Goal: Task Accomplishment & Management: Complete application form

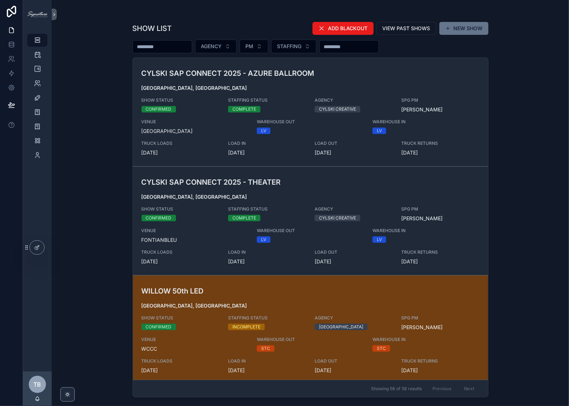
click at [180, 48] on input "scrollable content" at bounding box center [162, 47] width 59 height 10
type input "*****"
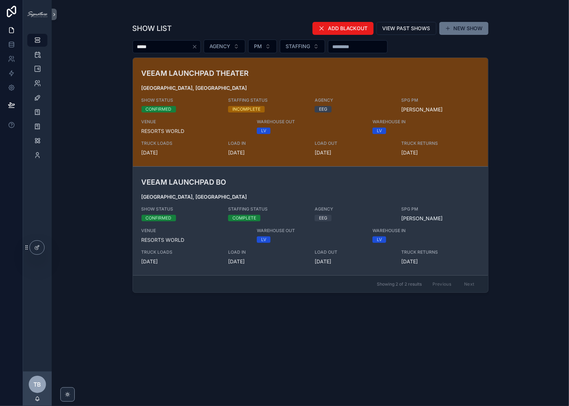
click at [293, 183] on h3 "VEEAM LAUNCHPAD BO" at bounding box center [252, 182] width 222 height 11
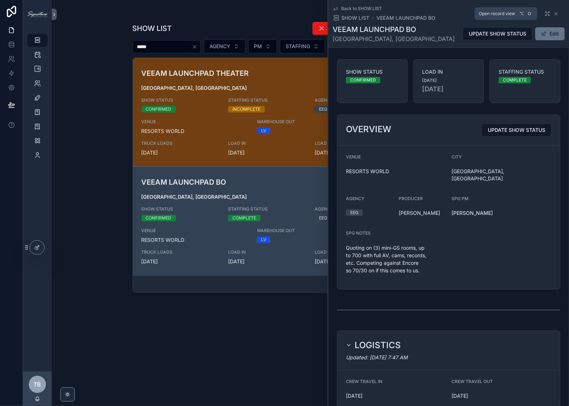
click at [544, 12] on icon "scrollable content" at bounding box center [547, 14] width 6 height 6
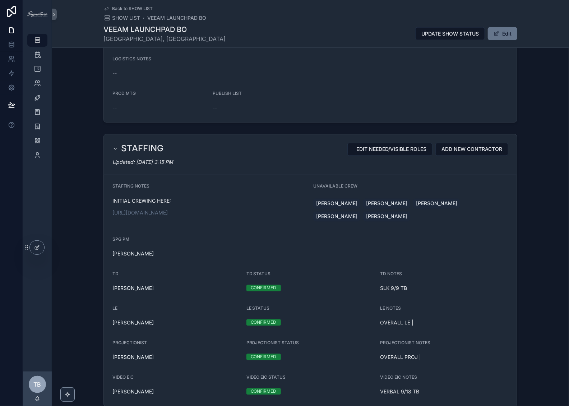
scroll to position [586, 0]
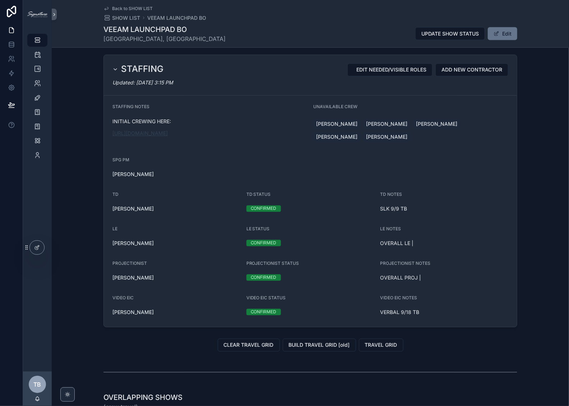
click at [168, 132] on link "https://docs.google.com/spreadsheets/d/1ncNU4Zn1KwEipNinpeK4vI2q2aKTJESBgscbefi…" at bounding box center [139, 133] width 55 height 6
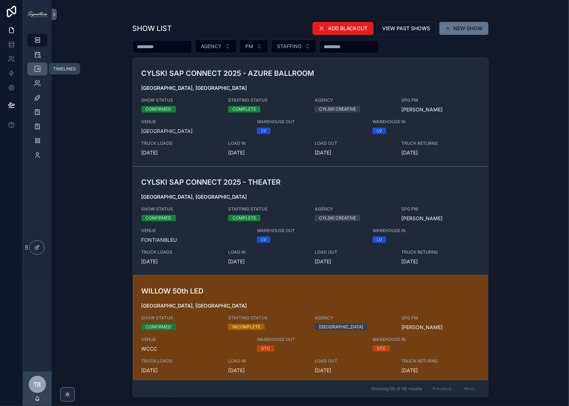
click at [36, 72] on icon "scrollable content" at bounding box center [37, 68] width 7 height 7
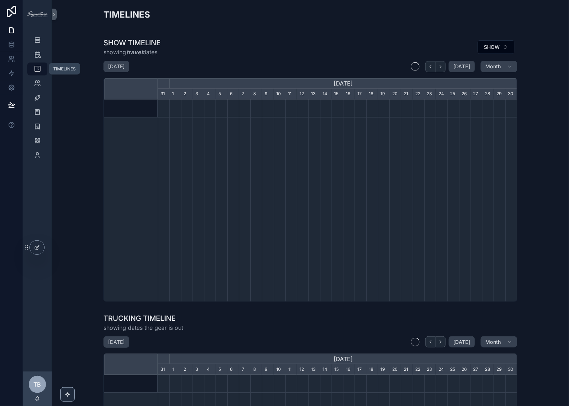
scroll to position [0, 359]
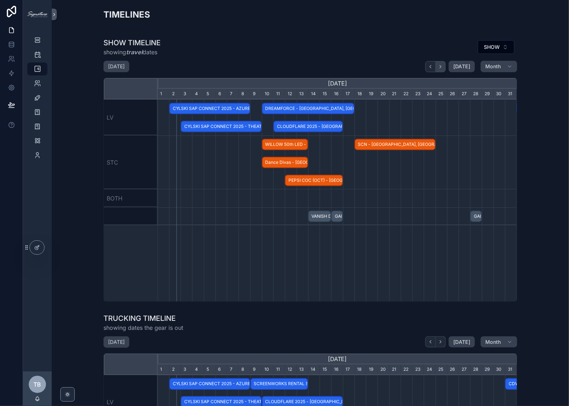
click at [443, 65] on button "scrollable content" at bounding box center [440, 66] width 10 height 11
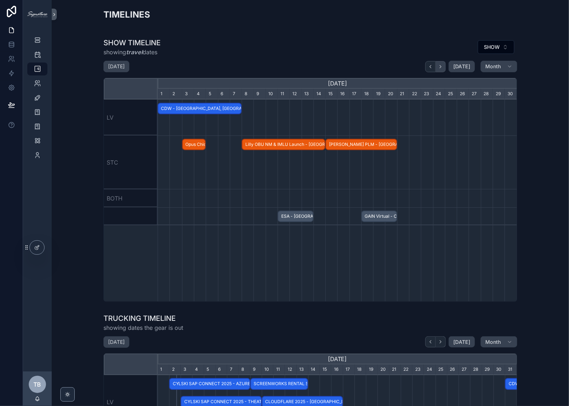
click at [440, 67] on icon "scrollable content" at bounding box center [440, 66] width 1 height 3
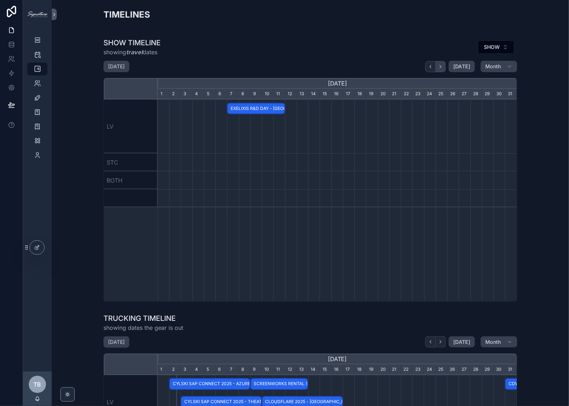
click at [440, 67] on icon "scrollable content" at bounding box center [440, 66] width 1 height 3
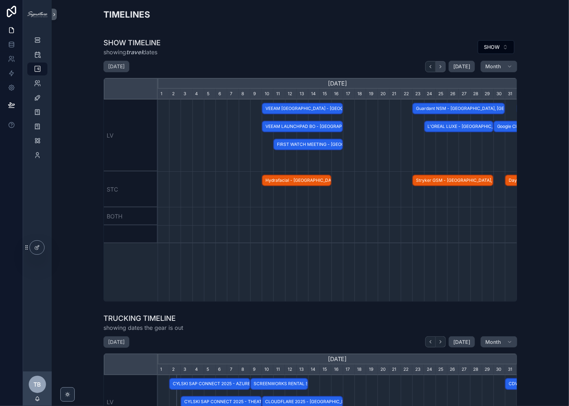
click at [440, 67] on icon "scrollable content" at bounding box center [440, 66] width 1 height 3
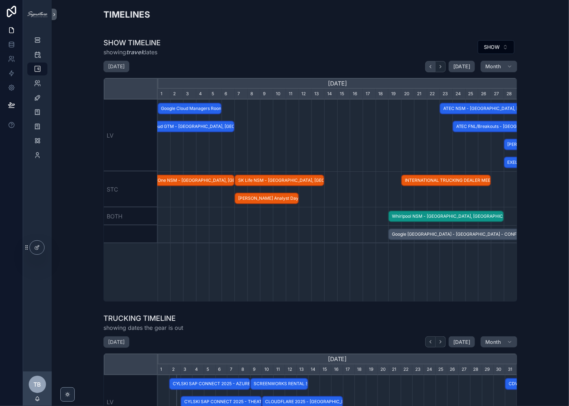
click at [432, 65] on icon "scrollable content" at bounding box center [430, 66] width 5 height 5
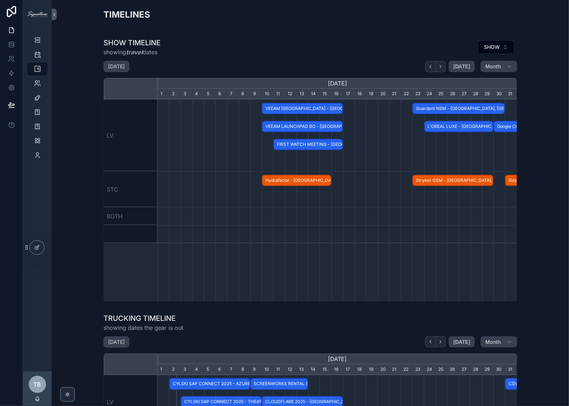
click at [282, 32] on div "TIMELINES SHOW TIMELINE showing travel dates SHOW [DATE] [DATE] Month [DATE] [D…" at bounding box center [310, 312] width 517 height 625
click at [318, 146] on span "FIRST WATCH MEETING - [GEOGRAPHIC_DATA], [GEOGRAPHIC_DATA] - CONFIRMED" at bounding box center [308, 145] width 68 height 12
click at [289, 58] on div "SHOW TIMELINE showing travel dates SHOW [DATE] [DATE] Month [DATE] [DATE] [DATE…" at bounding box center [310, 170] width 414 height 264
click at [308, 129] on span "VEEAM LAUNCHPAD BO - [GEOGRAPHIC_DATA], [GEOGRAPHIC_DATA] - CONFIRMED" at bounding box center [302, 127] width 80 height 12
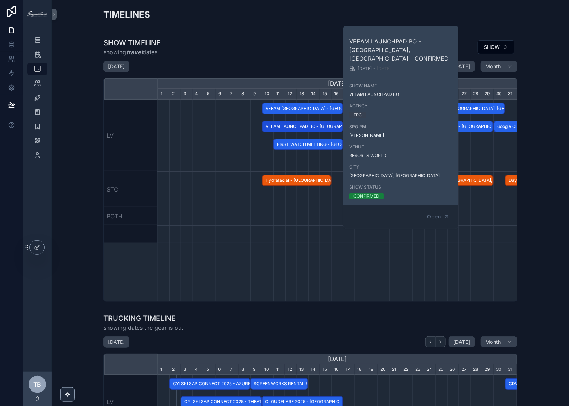
click at [295, 51] on div "SHOW TIMELINE showing travel dates SHOW" at bounding box center [310, 47] width 414 height 19
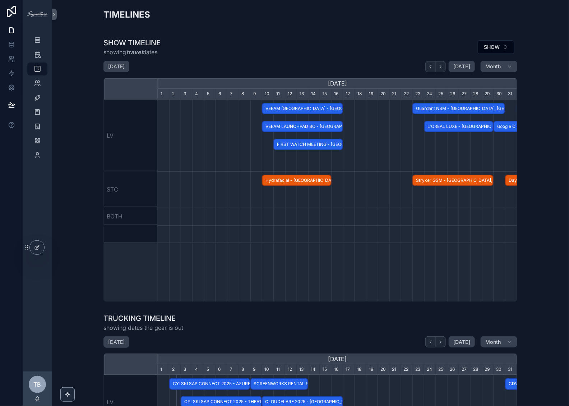
click at [307, 108] on span "VEEAM [GEOGRAPHIC_DATA] - [GEOGRAPHIC_DATA], [GEOGRAPHIC_DATA] - CONFIRMED" at bounding box center [302, 109] width 80 height 12
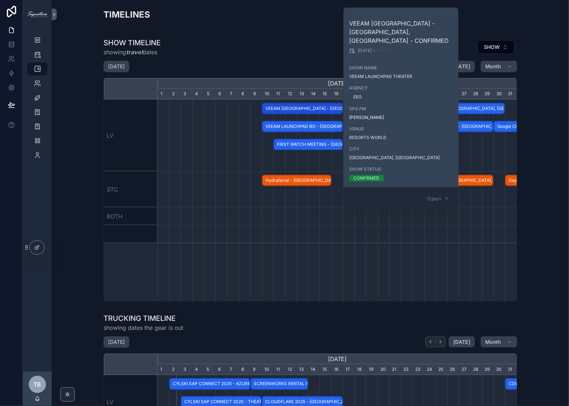
click at [288, 43] on div "SHOW TIMELINE showing travel dates SHOW" at bounding box center [310, 47] width 414 height 19
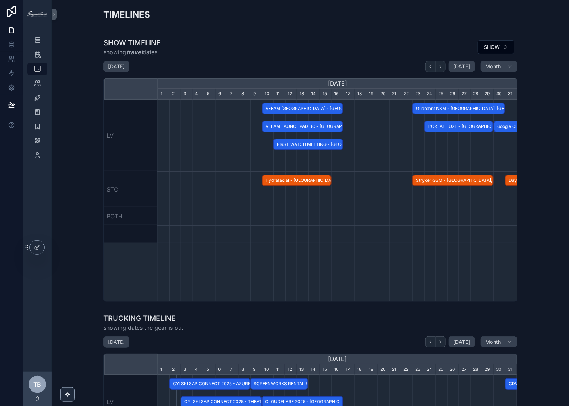
click at [303, 127] on span "VEEAM LAUNCHPAD BO - [GEOGRAPHIC_DATA], [GEOGRAPHIC_DATA] - CONFIRMED" at bounding box center [302, 127] width 80 height 12
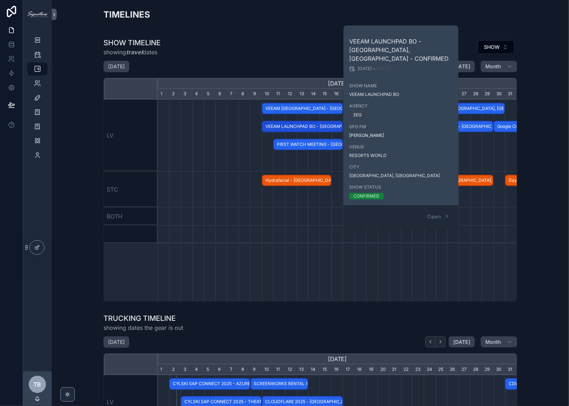
click at [285, 46] on div "SHOW TIMELINE showing travel dates SHOW" at bounding box center [310, 47] width 414 height 19
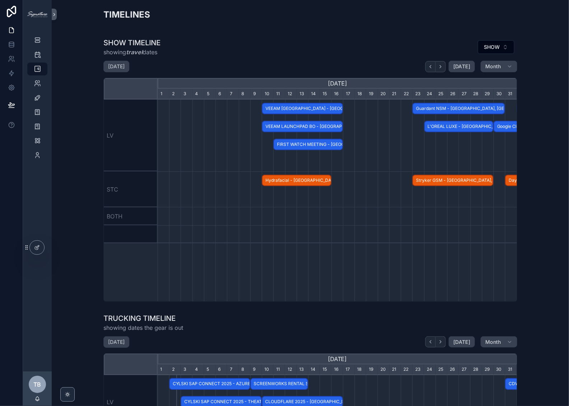
click at [319, 146] on span "FIRST WATCH MEETING - [GEOGRAPHIC_DATA], [GEOGRAPHIC_DATA] - CONFIRMED" at bounding box center [308, 145] width 68 height 12
click at [262, 20] on div "TIMELINES" at bounding box center [310, 18] width 414 height 18
click at [308, 148] on span "FIRST WATCH MEETING - [GEOGRAPHIC_DATA], [GEOGRAPHIC_DATA] - CONFIRMED" at bounding box center [308, 145] width 68 height 12
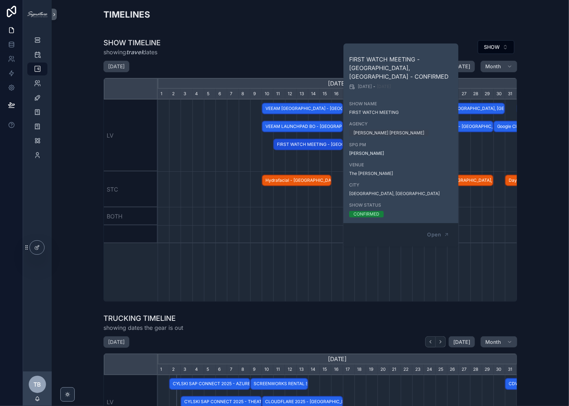
click at [303, 240] on div "scrollable content" at bounding box center [337, 234] width 1077 height 18
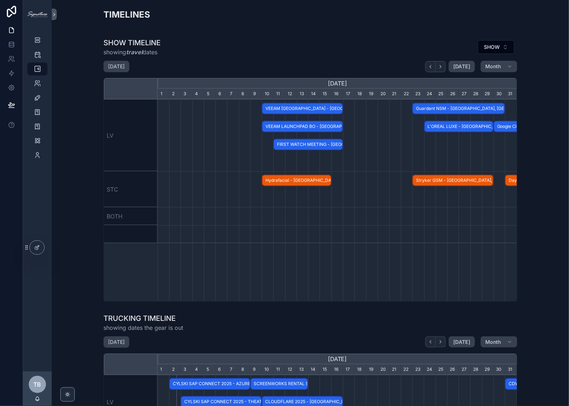
click at [318, 53] on div "SHOW TIMELINE showing travel dates SHOW" at bounding box center [310, 47] width 414 height 19
click at [314, 143] on span "FIRST WATCH MEETING - [GEOGRAPHIC_DATA], [GEOGRAPHIC_DATA] - CONFIRMED" at bounding box center [308, 145] width 68 height 12
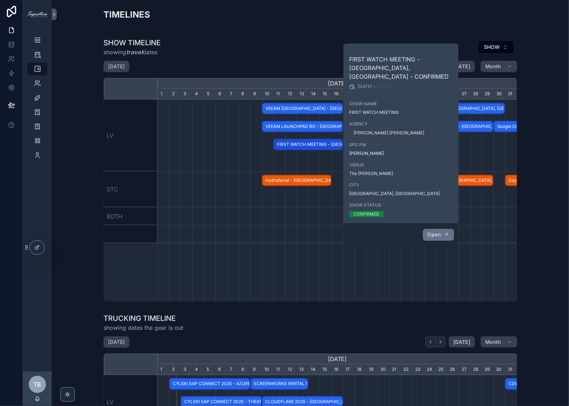
click at [437, 231] on span "Open" at bounding box center [433, 234] width 13 height 6
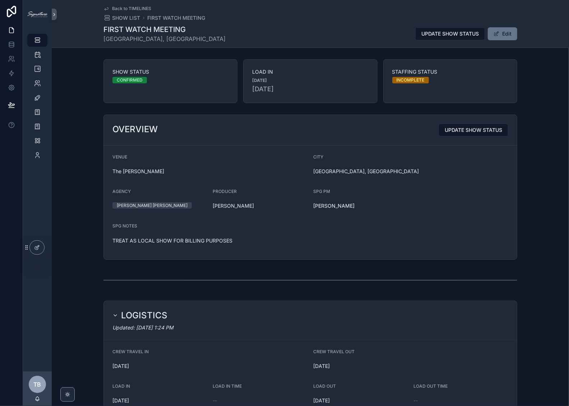
click at [277, 24] on div "FIRST WATCH MEETING [GEOGRAPHIC_DATA], [GEOGRAPHIC_DATA] UPDATE SHOW STATUS Edit" at bounding box center [310, 33] width 414 height 19
click at [133, 20] on span "SHOW LIST" at bounding box center [126, 17] width 28 height 7
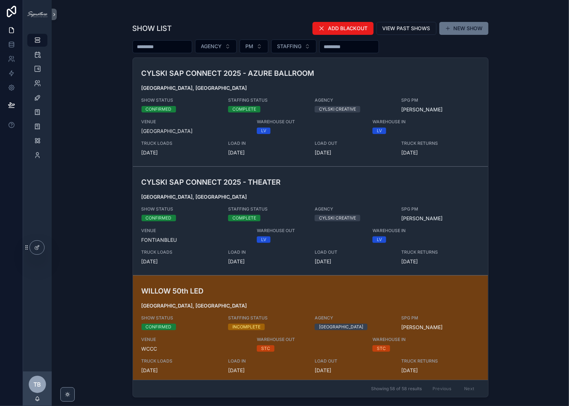
click at [173, 49] on input "scrollable content" at bounding box center [162, 47] width 59 height 10
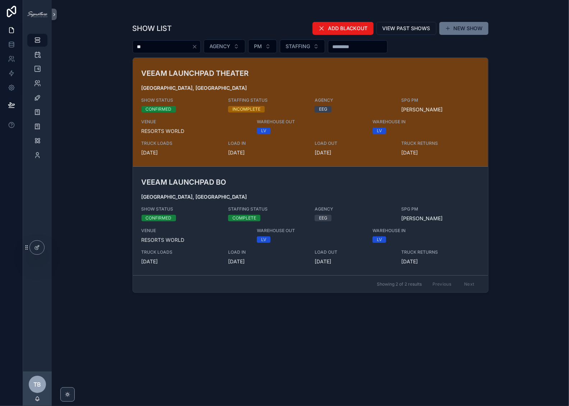
type input "*"
type input "**********"
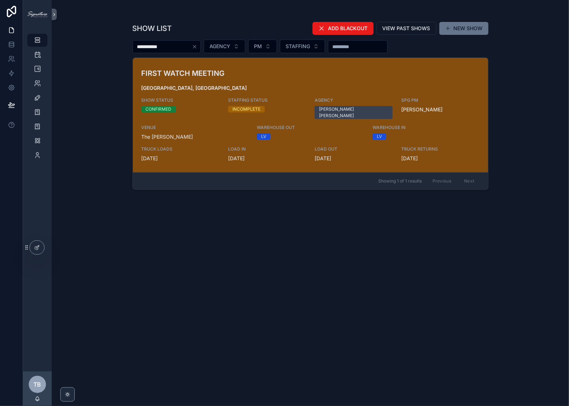
click at [191, 69] on h3 "FIRST WATCH MEETING" at bounding box center [252, 73] width 222 height 11
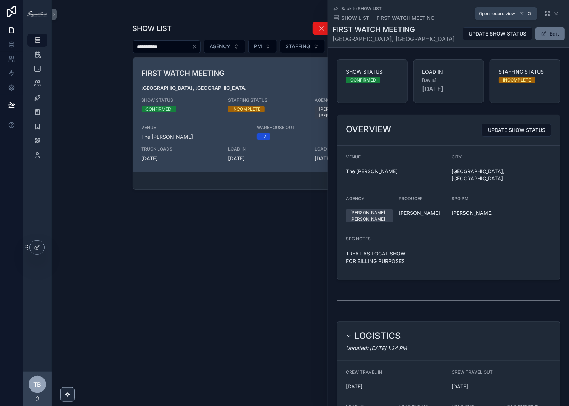
click at [544, 13] on icon "scrollable content" at bounding box center [547, 14] width 6 height 6
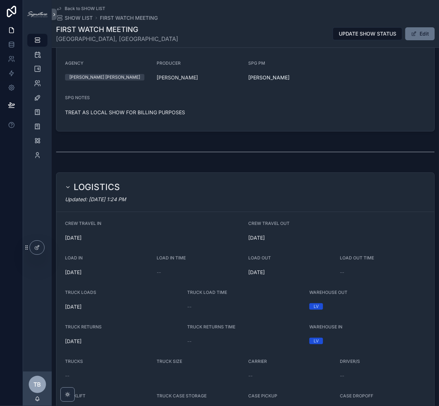
scroll to position [179, 0]
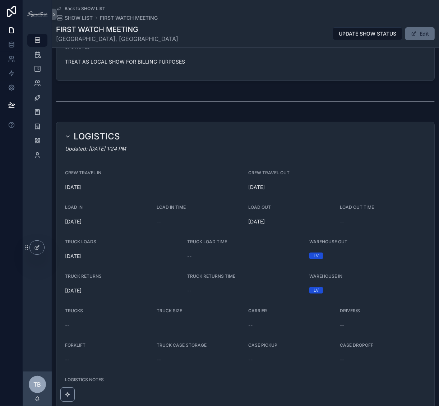
click at [411, 32] on span "scrollable content" at bounding box center [414, 34] width 6 height 6
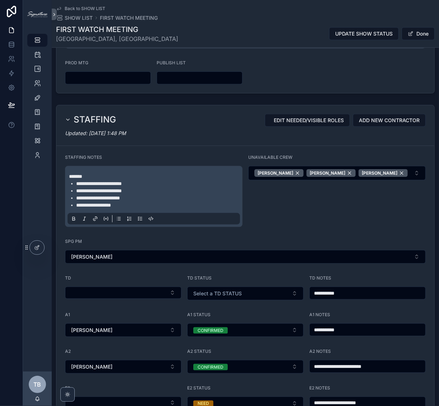
scroll to position [857, 0]
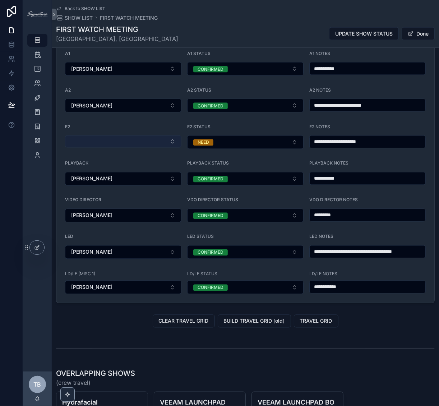
click at [113, 135] on button "Select Button" at bounding box center [123, 141] width 116 height 12
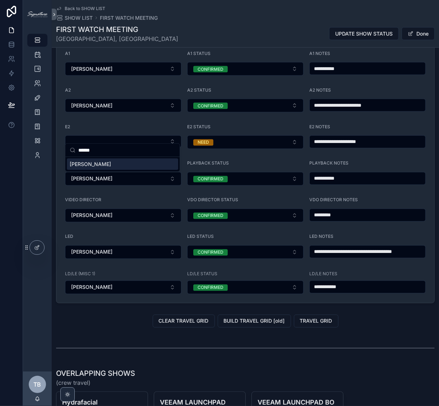
type input "******"
click at [103, 163] on span "[PERSON_NAME]" at bounding box center [90, 163] width 41 height 7
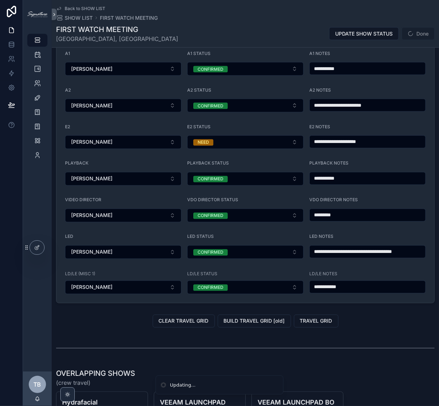
click at [340, 137] on input "**********" at bounding box center [367, 142] width 116 height 10
type input "**********"
click at [269, 136] on button "NEED" at bounding box center [245, 142] width 116 height 14
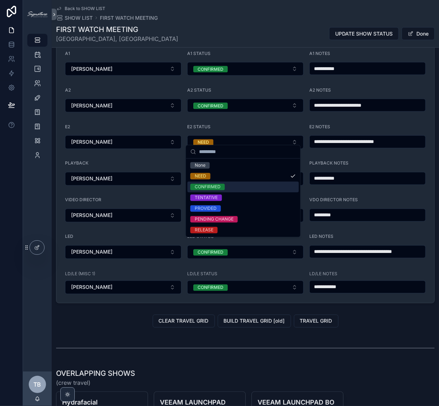
click at [223, 186] on span "CONFIRMED" at bounding box center [207, 186] width 34 height 6
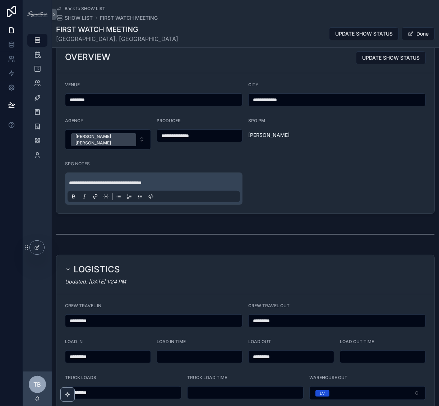
scroll to position [116, 0]
